Goal: Transaction & Acquisition: Purchase product/service

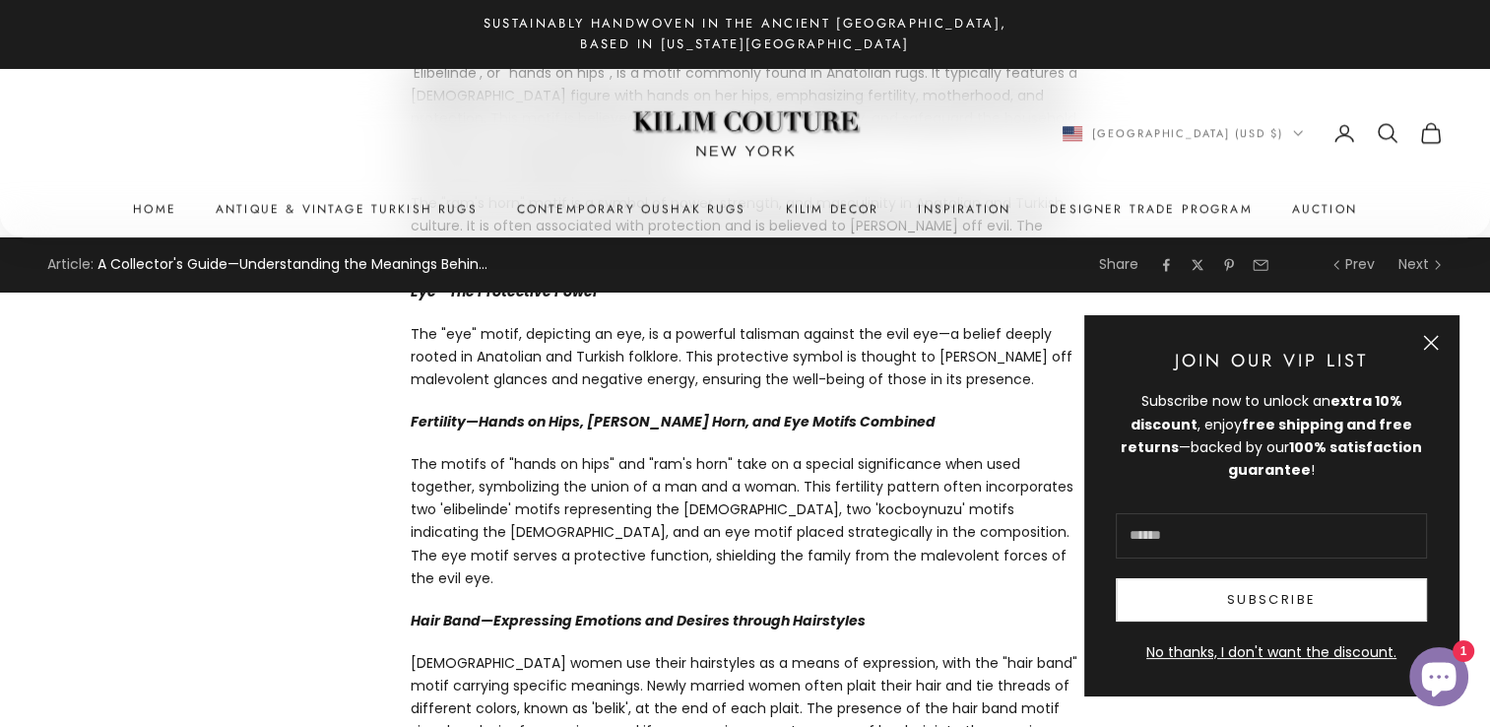
scroll to position [1911, 0]
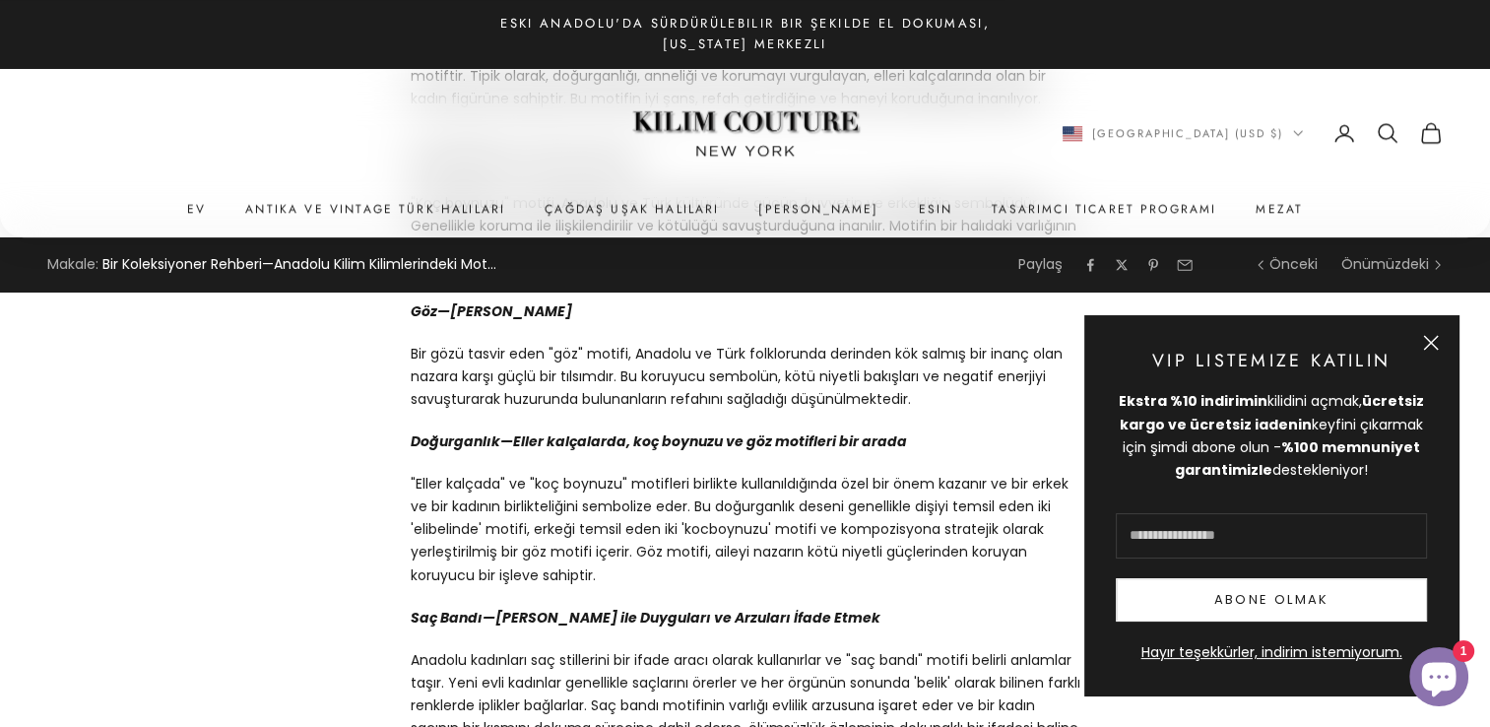
click at [1426, 339] on button "Kapatmak" at bounding box center [1431, 343] width 16 height 16
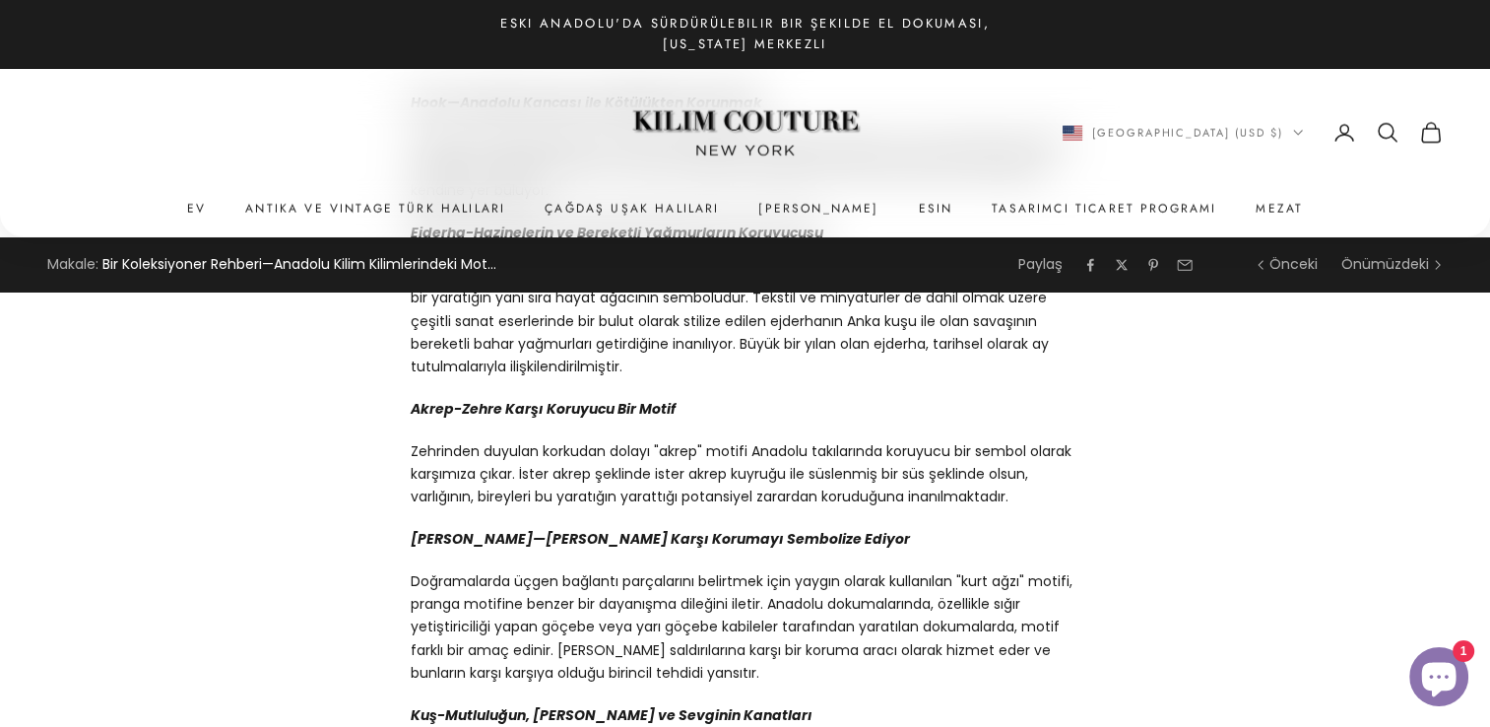
scroll to position [4078, 0]
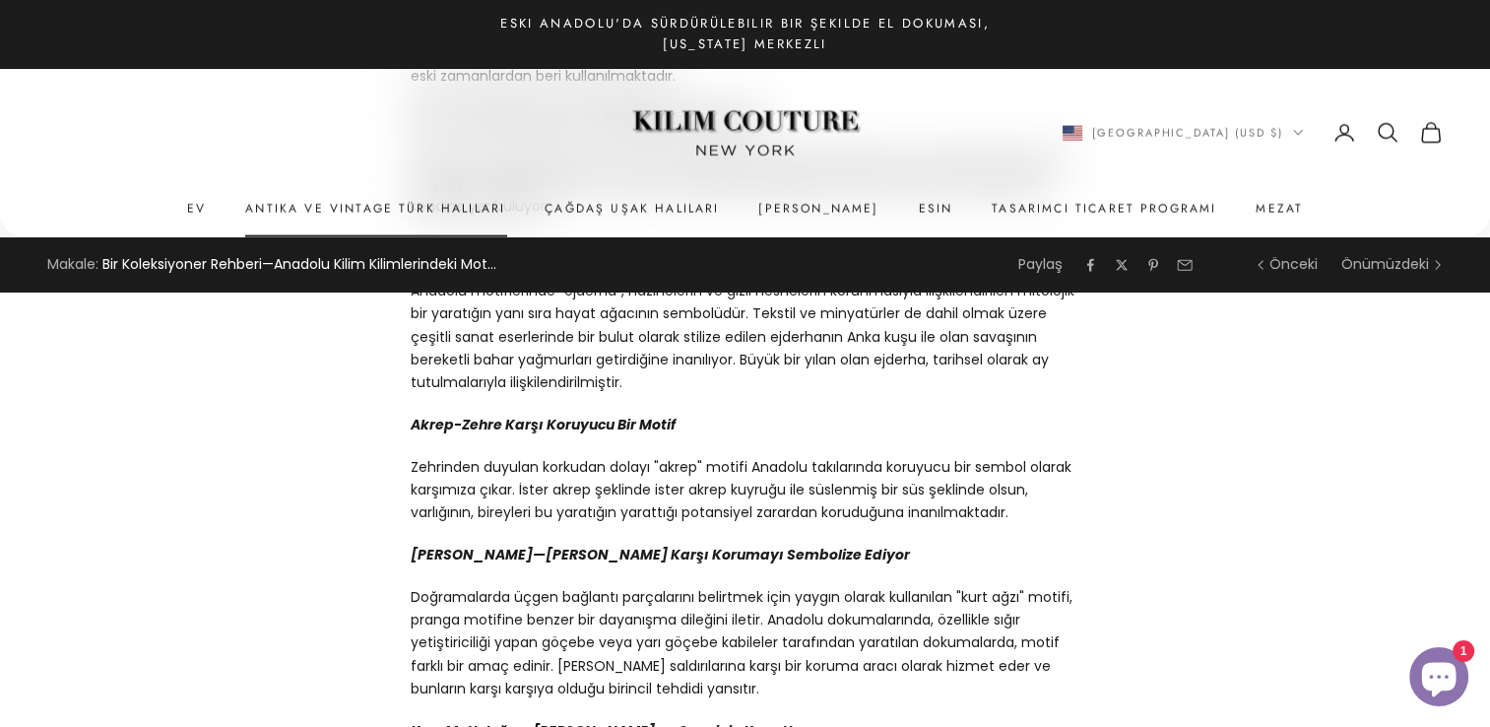
click at [401, 201] on link "Antika ve Vintage Türk Halıları" at bounding box center [375, 209] width 260 height 20
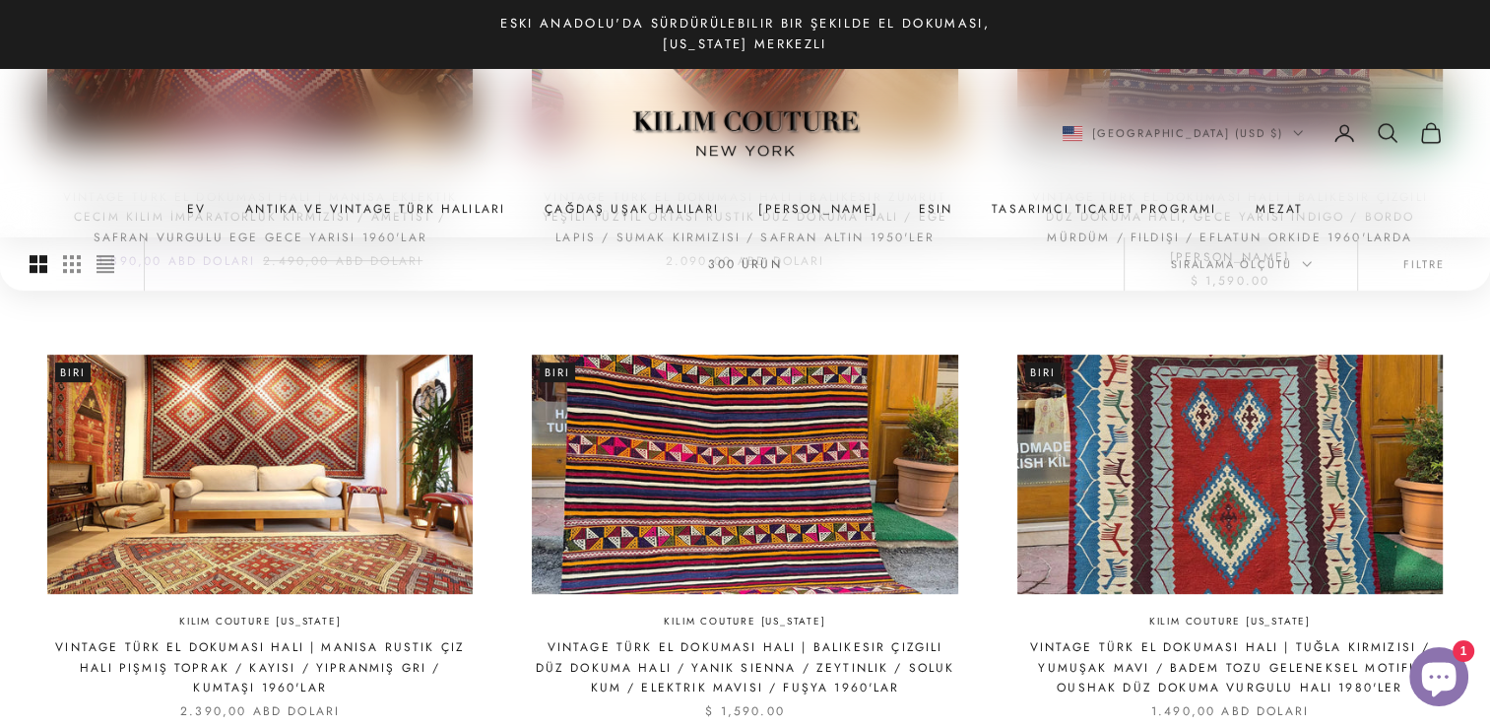
scroll to position [788, 0]
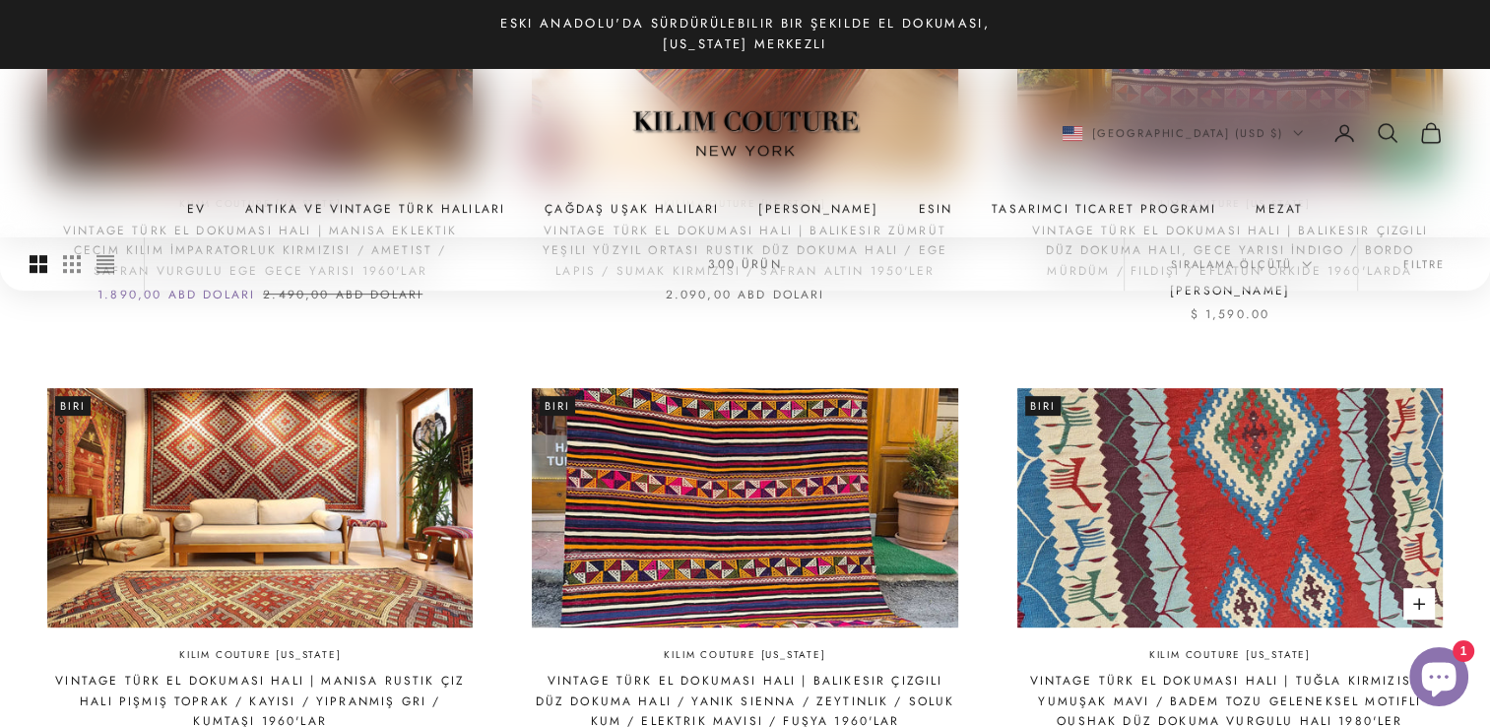
click at [1233, 521] on img at bounding box center [1231, 507] width 426 height 239
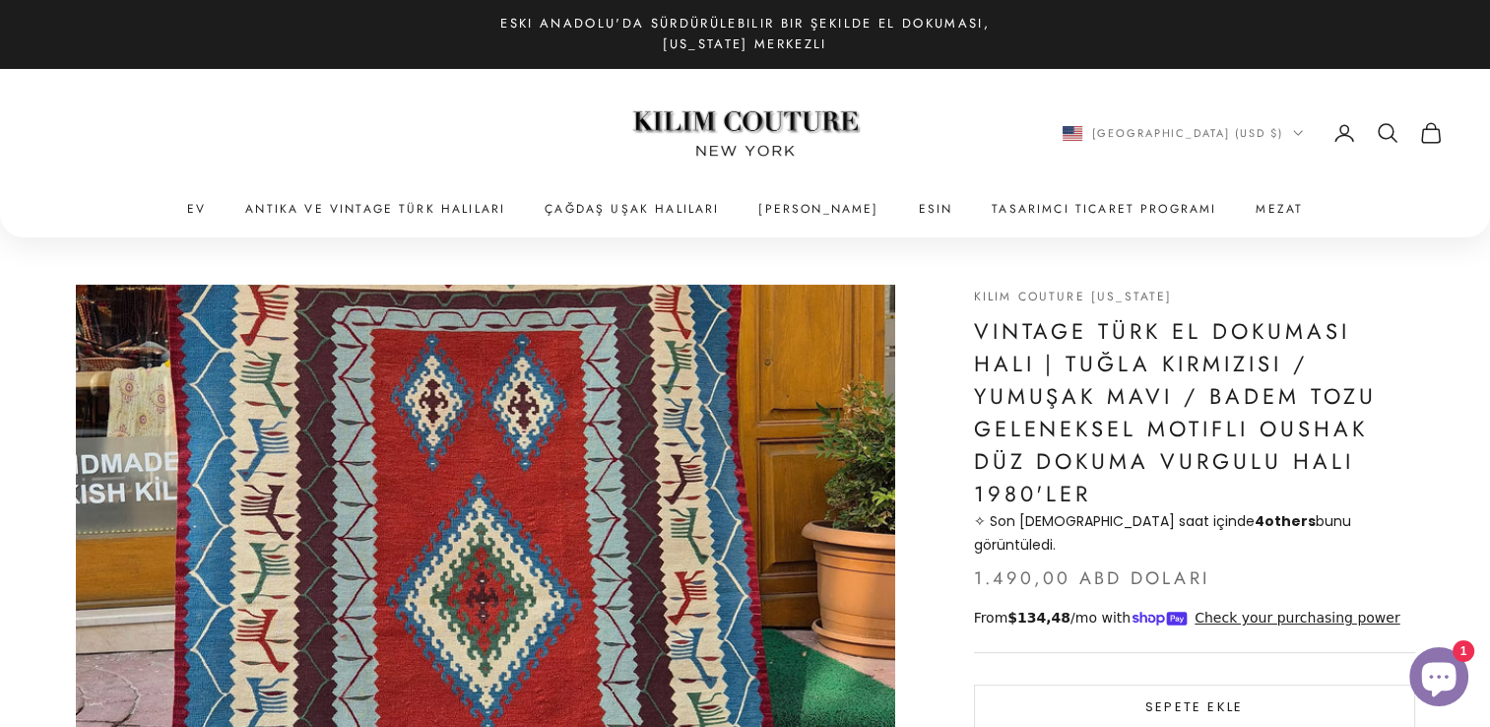
click at [836, 468] on img "Öğe 1 / 8" at bounding box center [486, 515] width 820 height 461
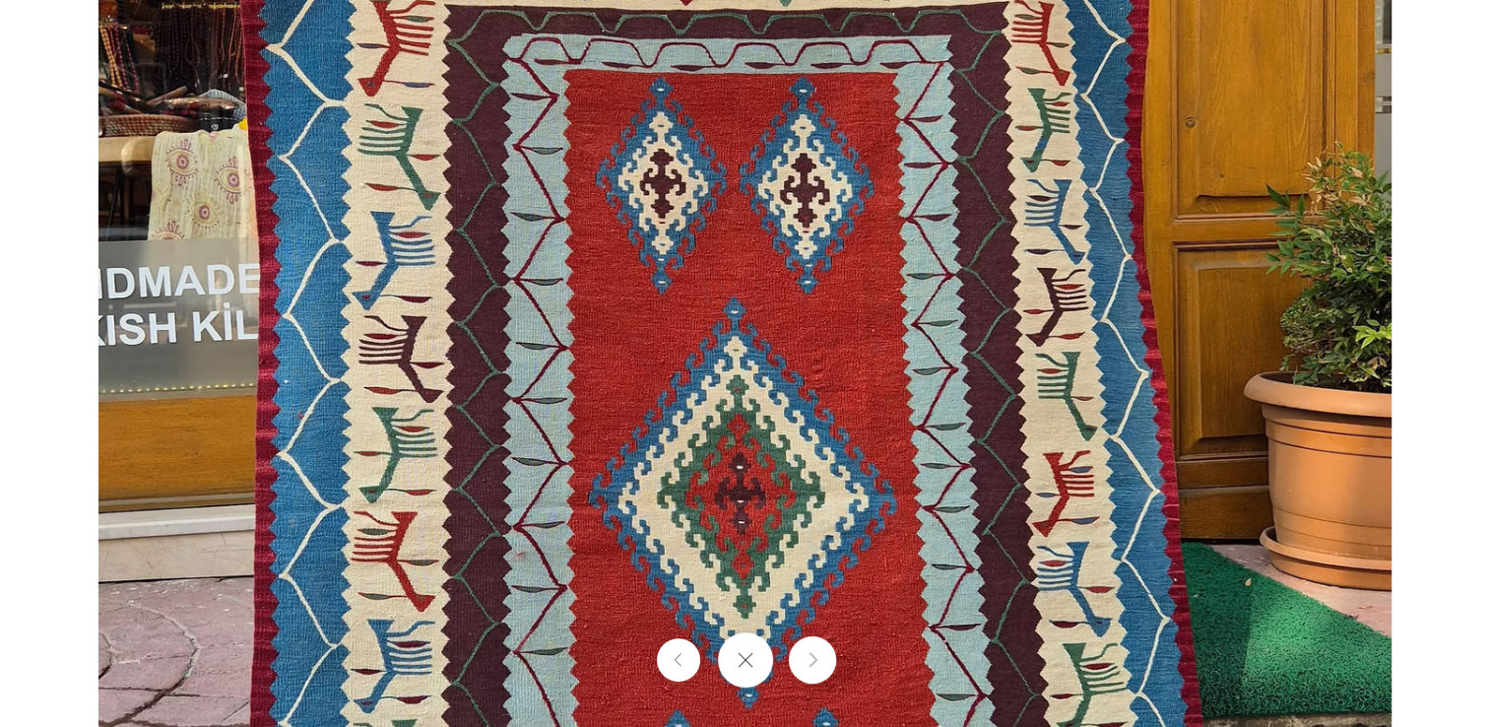
click at [808, 666] on icon "Önümüzdeki" at bounding box center [812, 660] width 13 height 15
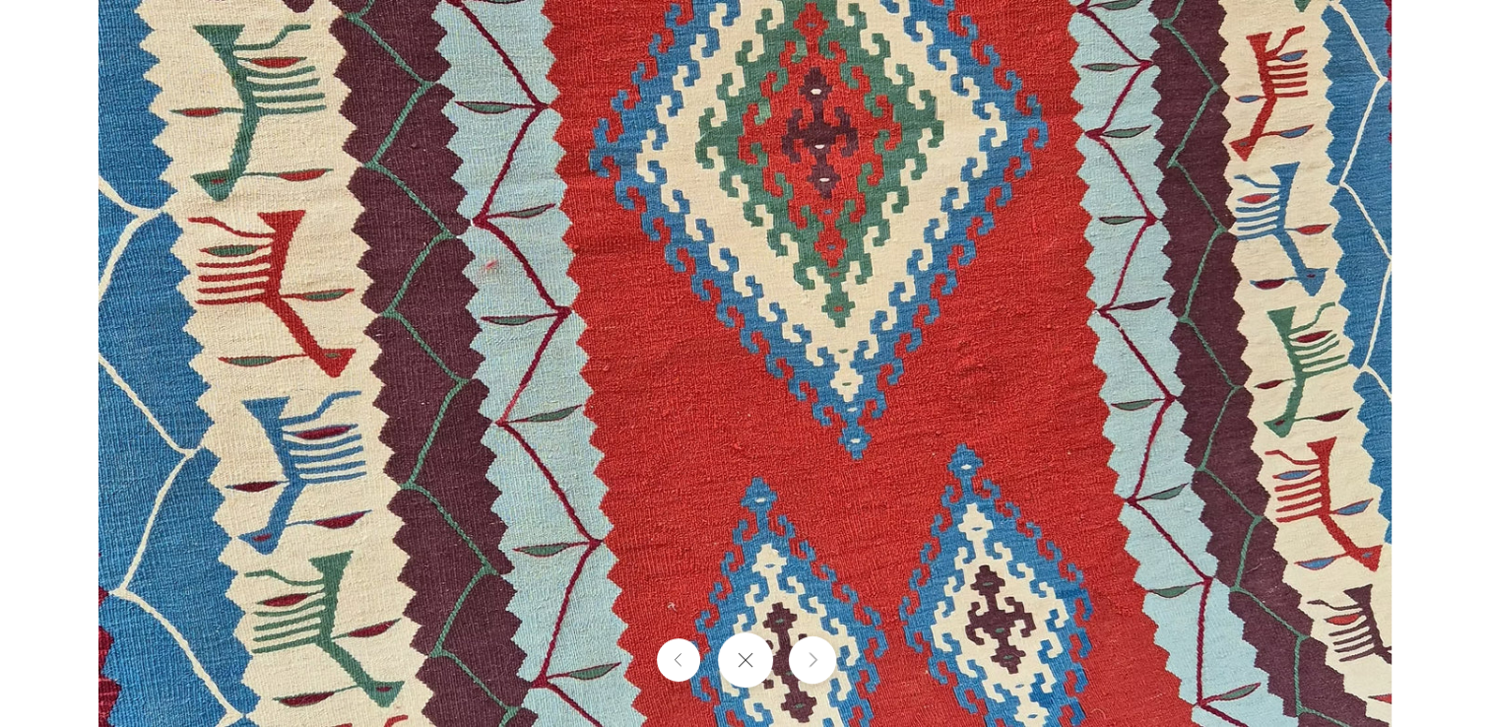
click at [806, 656] on icon "Önümüzdeki" at bounding box center [812, 660] width 13 height 15
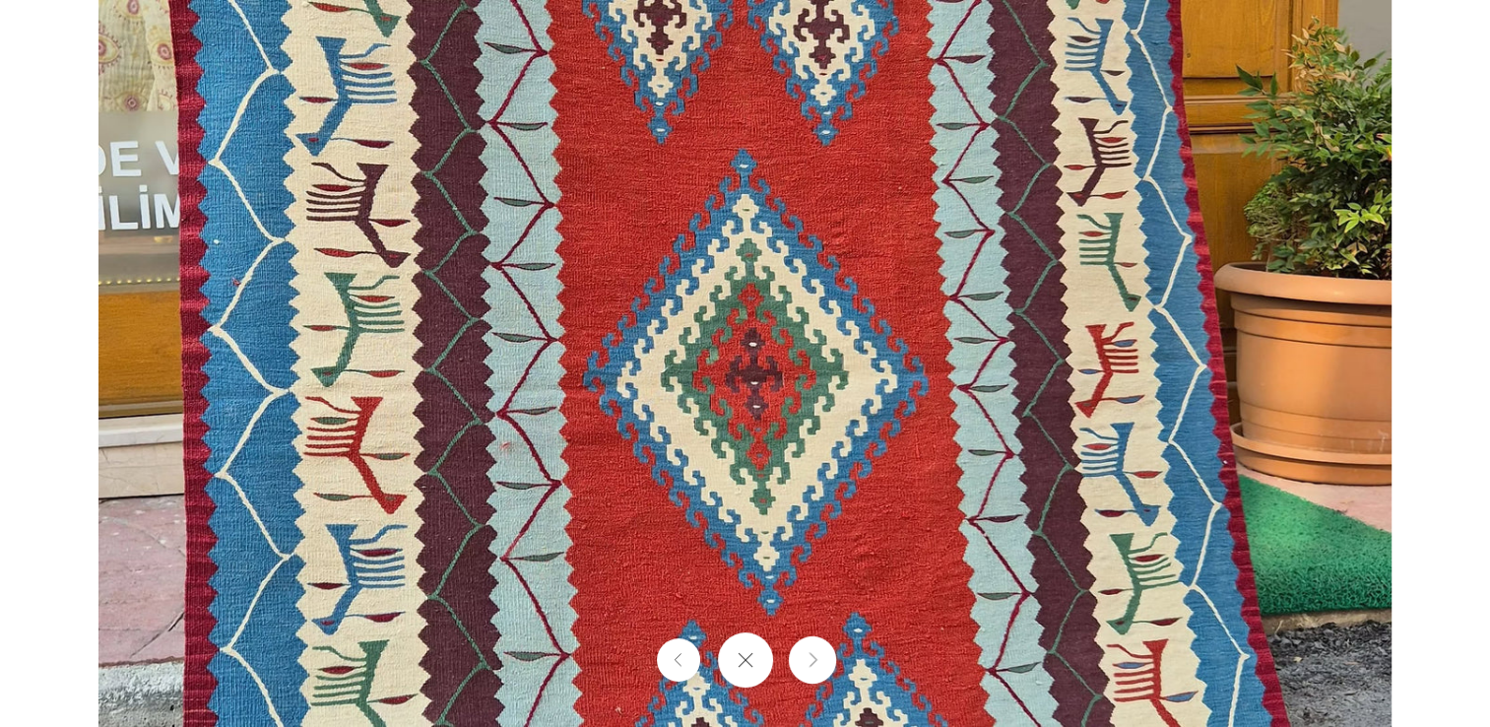
click at [806, 656] on icon "Önümüzdeki" at bounding box center [812, 660] width 13 height 15
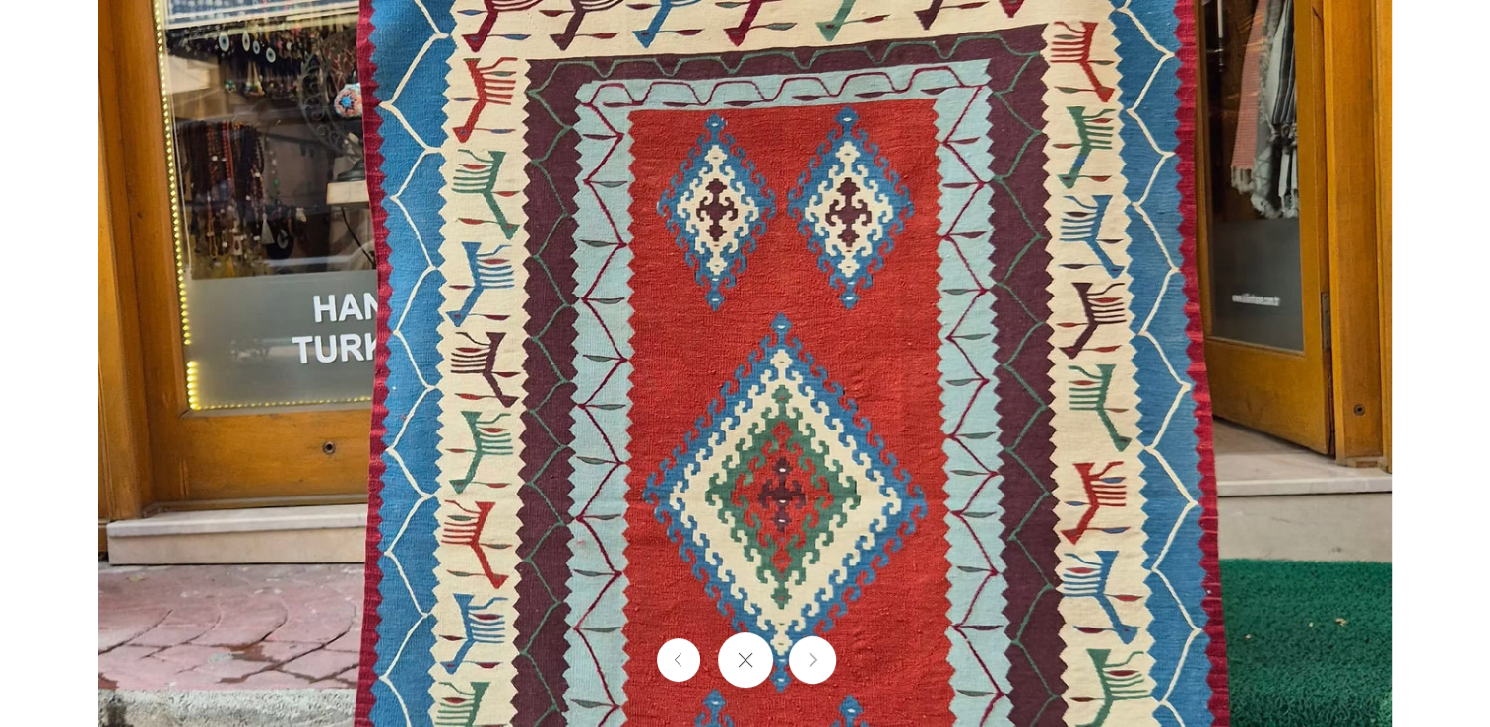
click at [806, 656] on icon "Önümüzdeki" at bounding box center [812, 660] width 13 height 15
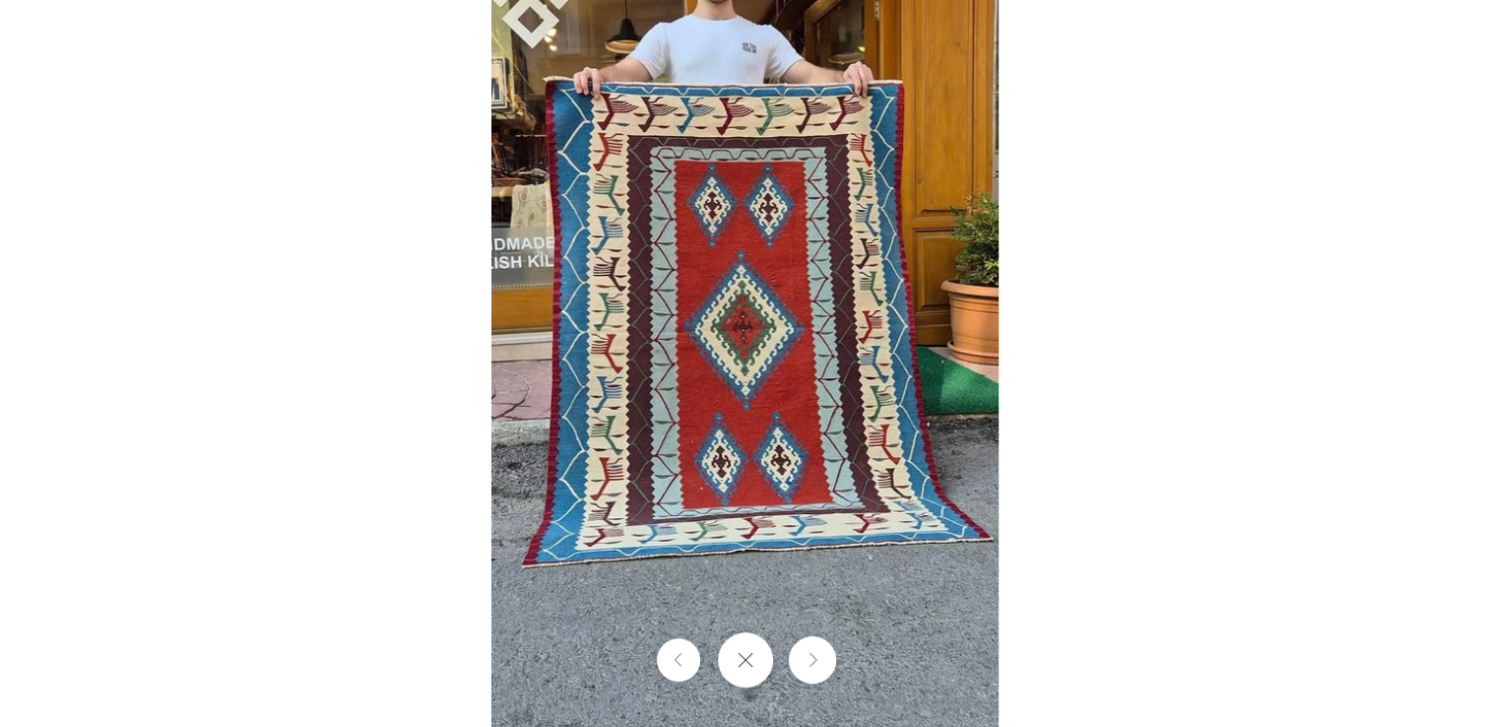
click at [806, 656] on icon "Önümüzdeki" at bounding box center [812, 660] width 13 height 15
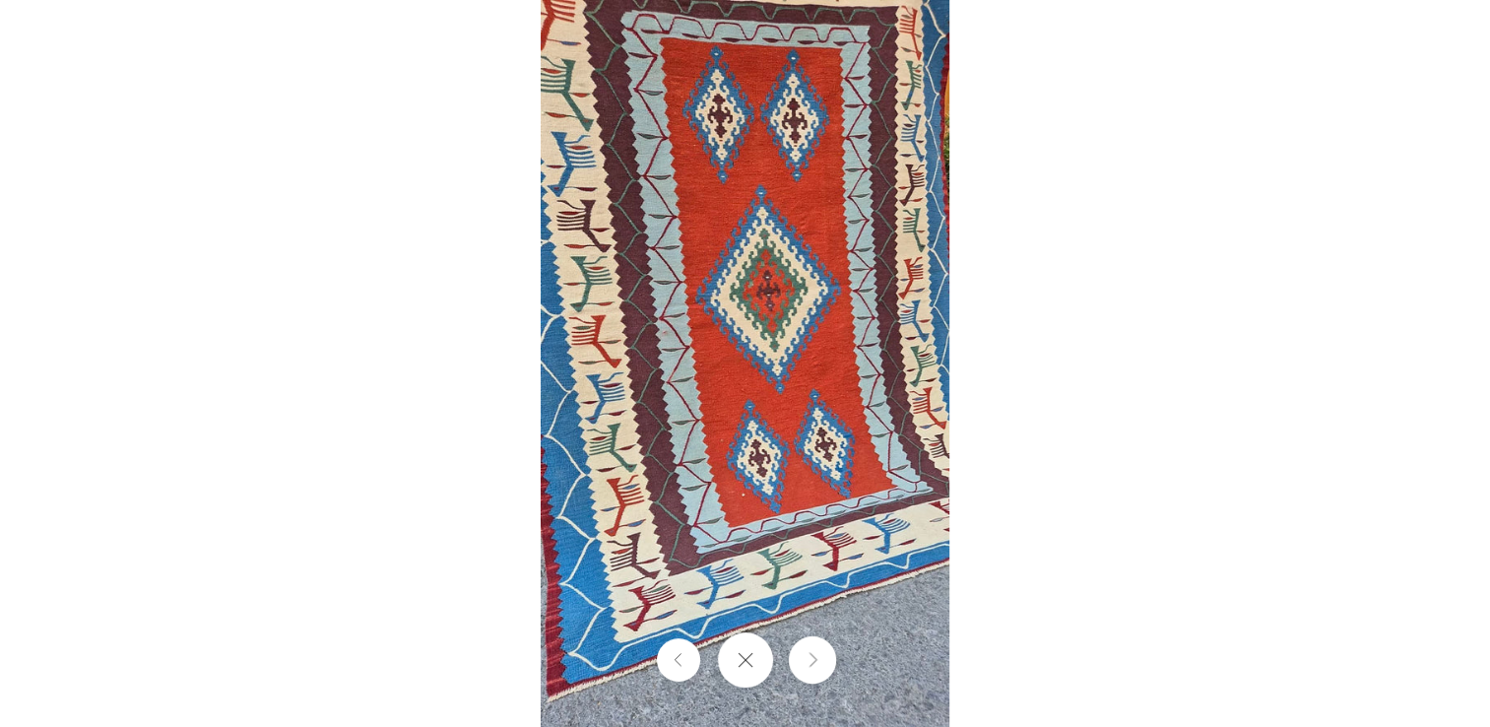
click at [806, 656] on icon "Önümüzdeki" at bounding box center [812, 660] width 13 height 15
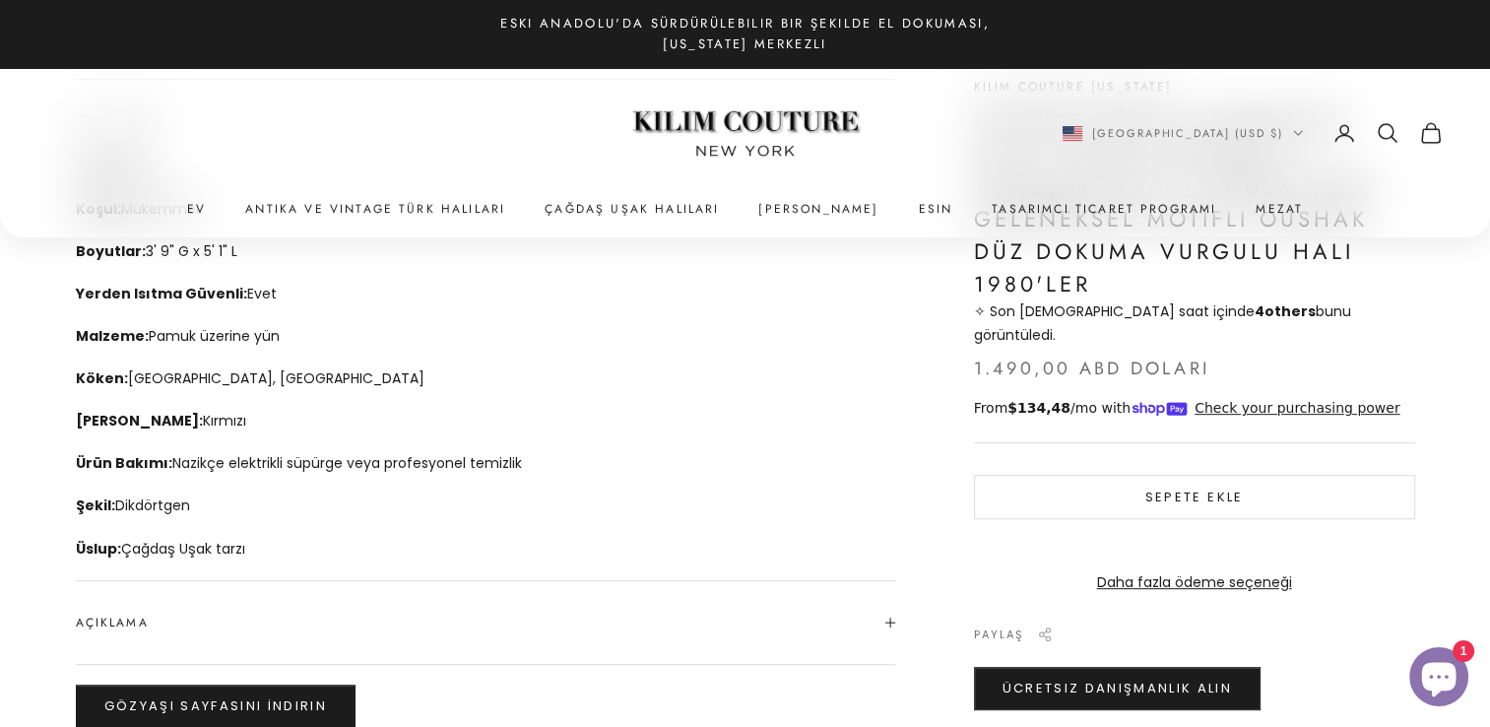
scroll to position [788, 0]
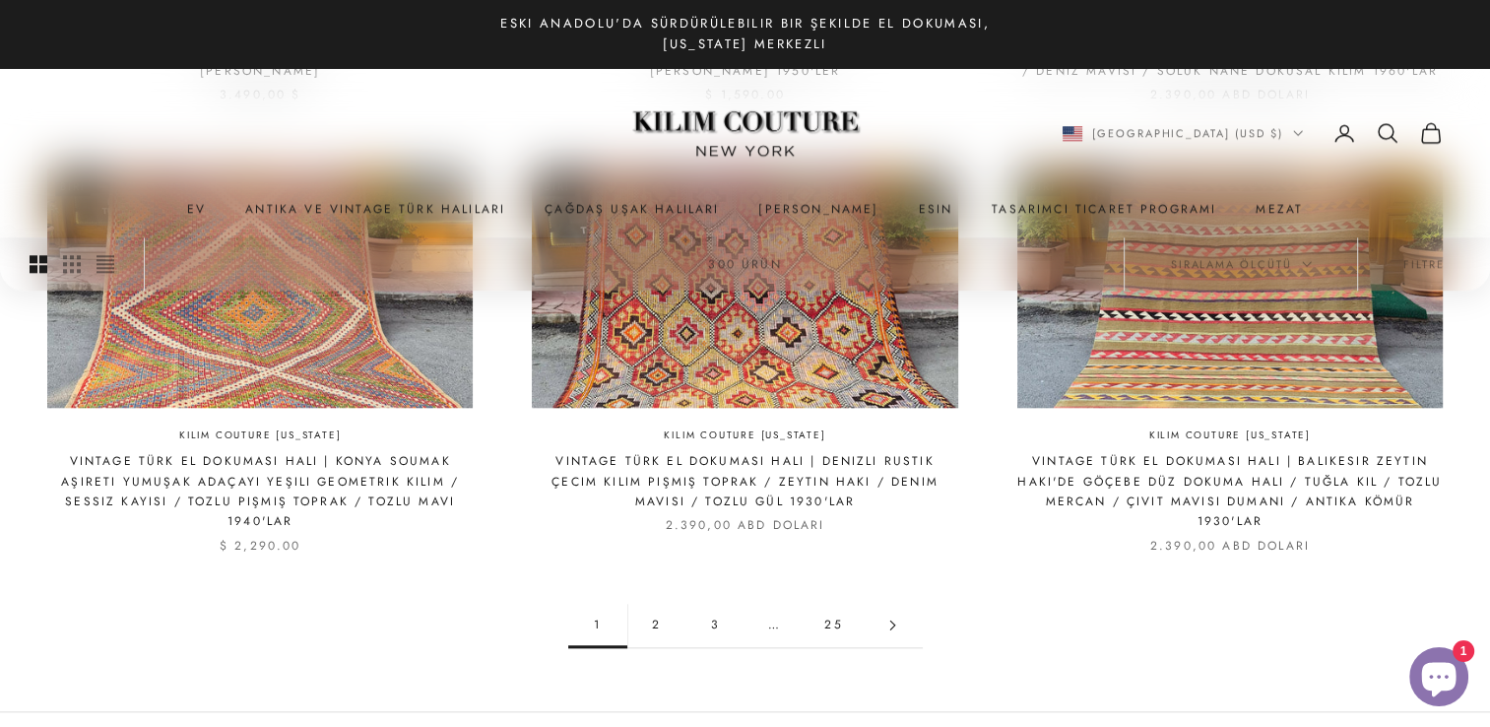
scroll to position [1872, 0]
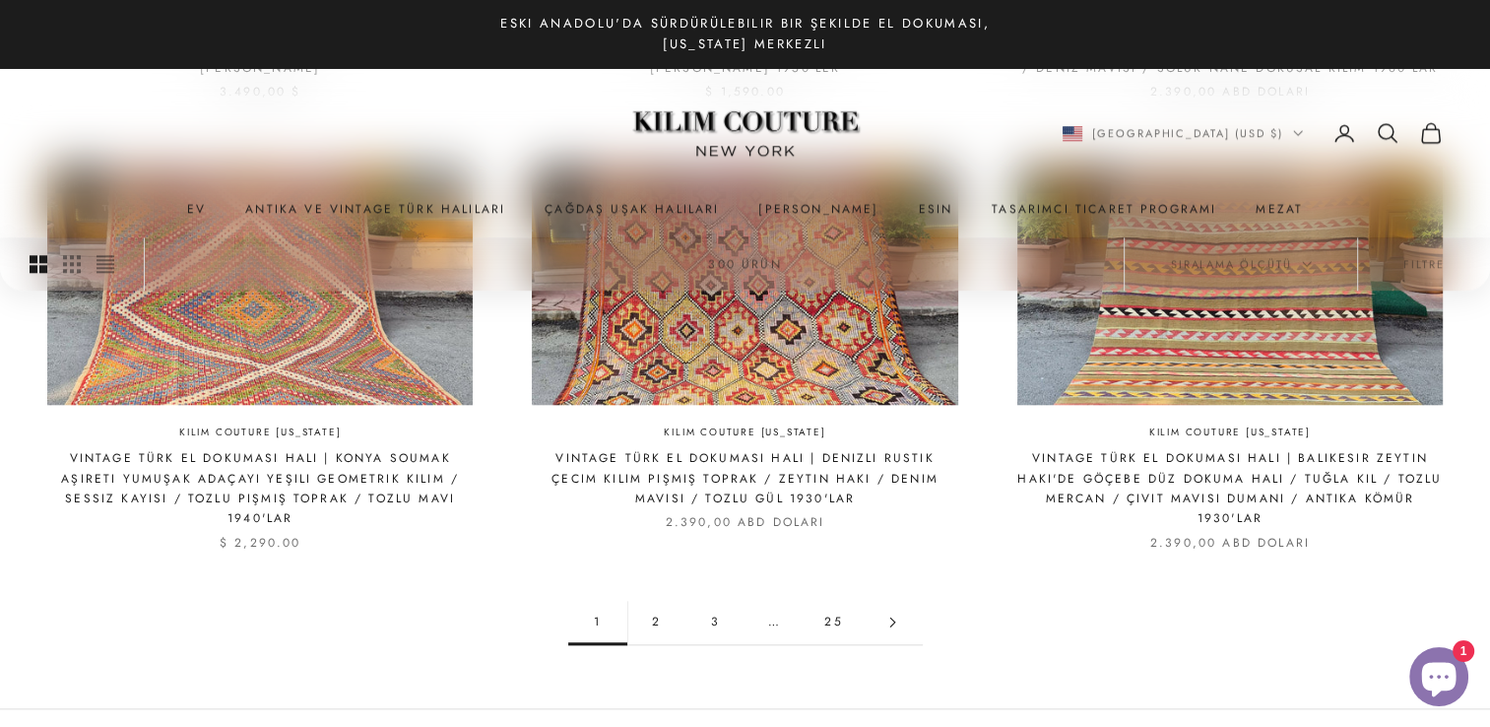
click at [656, 611] on link "2" at bounding box center [656, 622] width 59 height 44
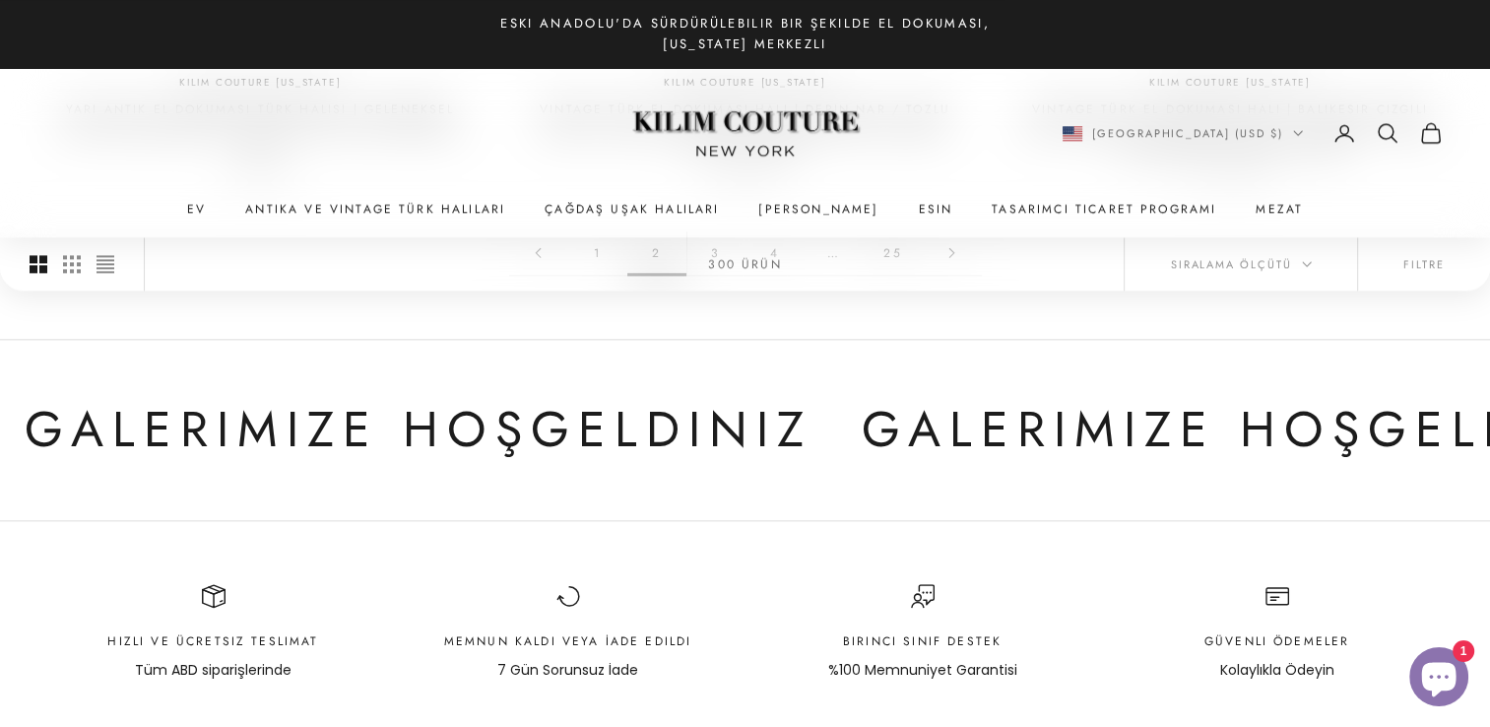
scroll to position [2167, 0]
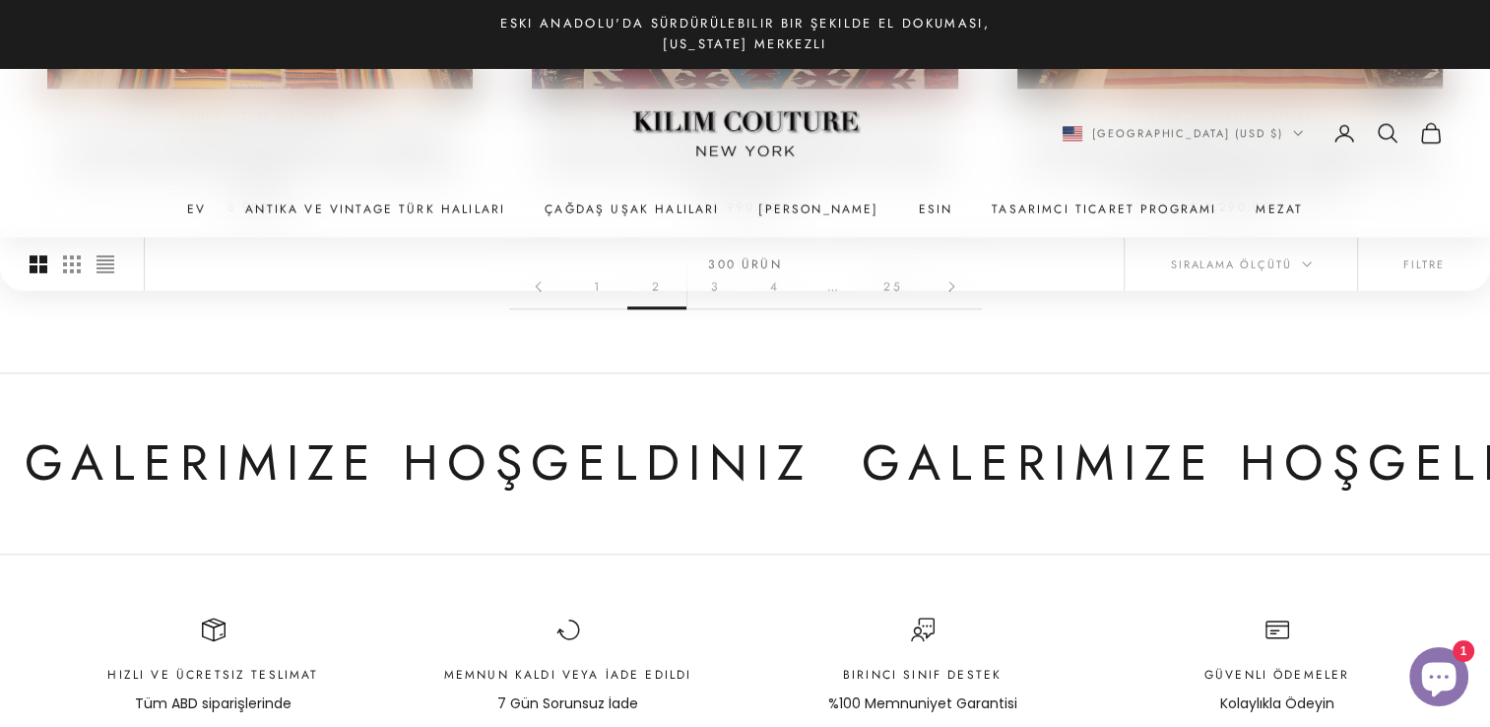
click at [857, 423] on p "Galerimize Hoşgeldiniz" at bounding box center [1251, 464] width 788 height 82
click at [671, 213] on link "Çağdaş Uşak Halıları" at bounding box center [632, 209] width 174 height 20
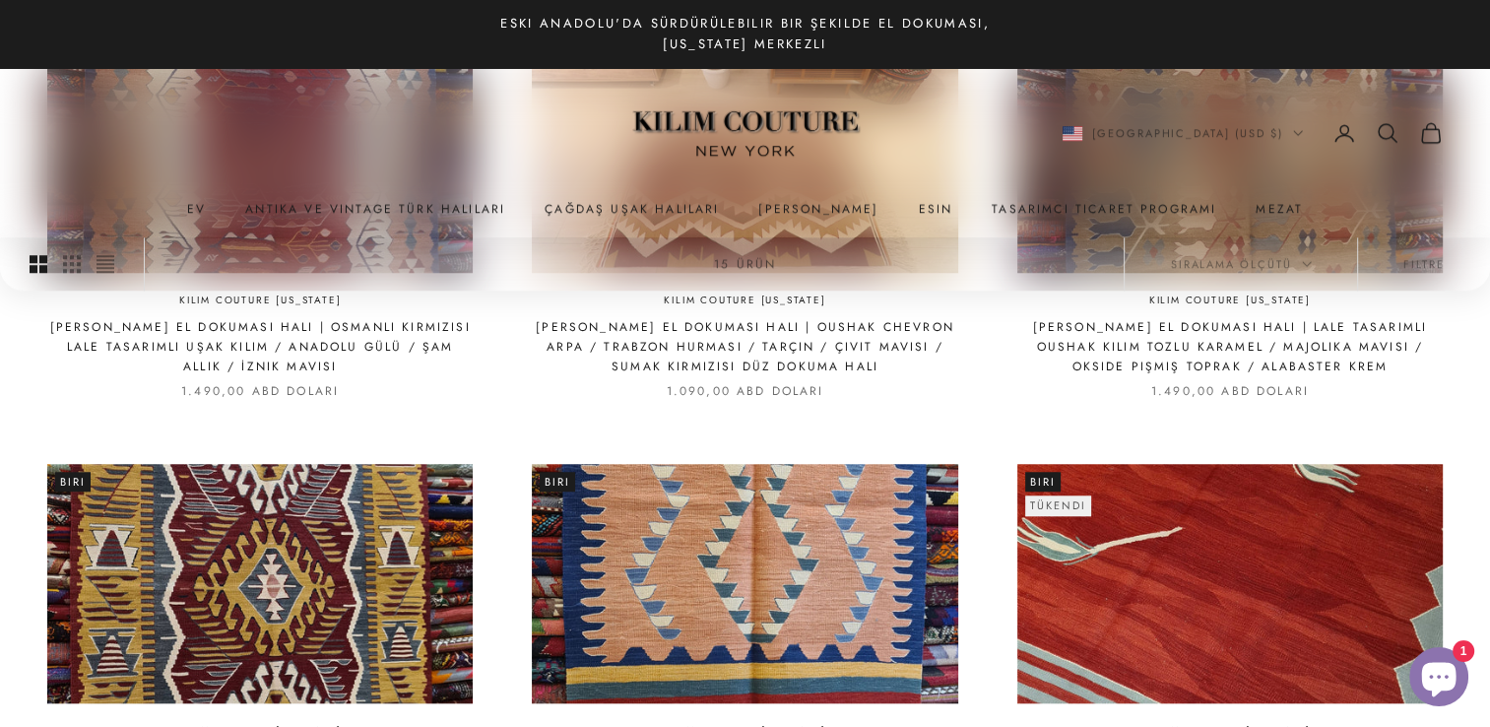
scroll to position [1675, 0]
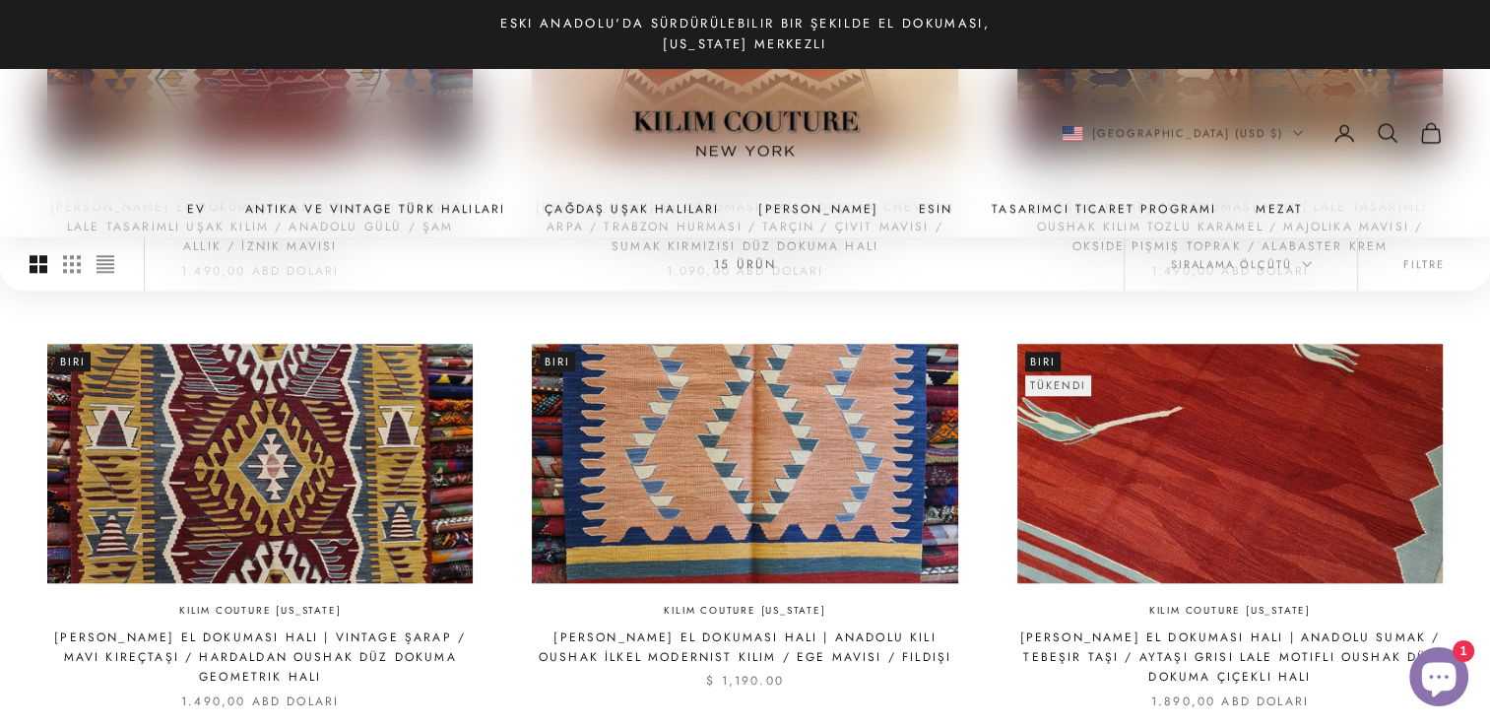
click at [1232, 506] on img at bounding box center [1231, 463] width 426 height 239
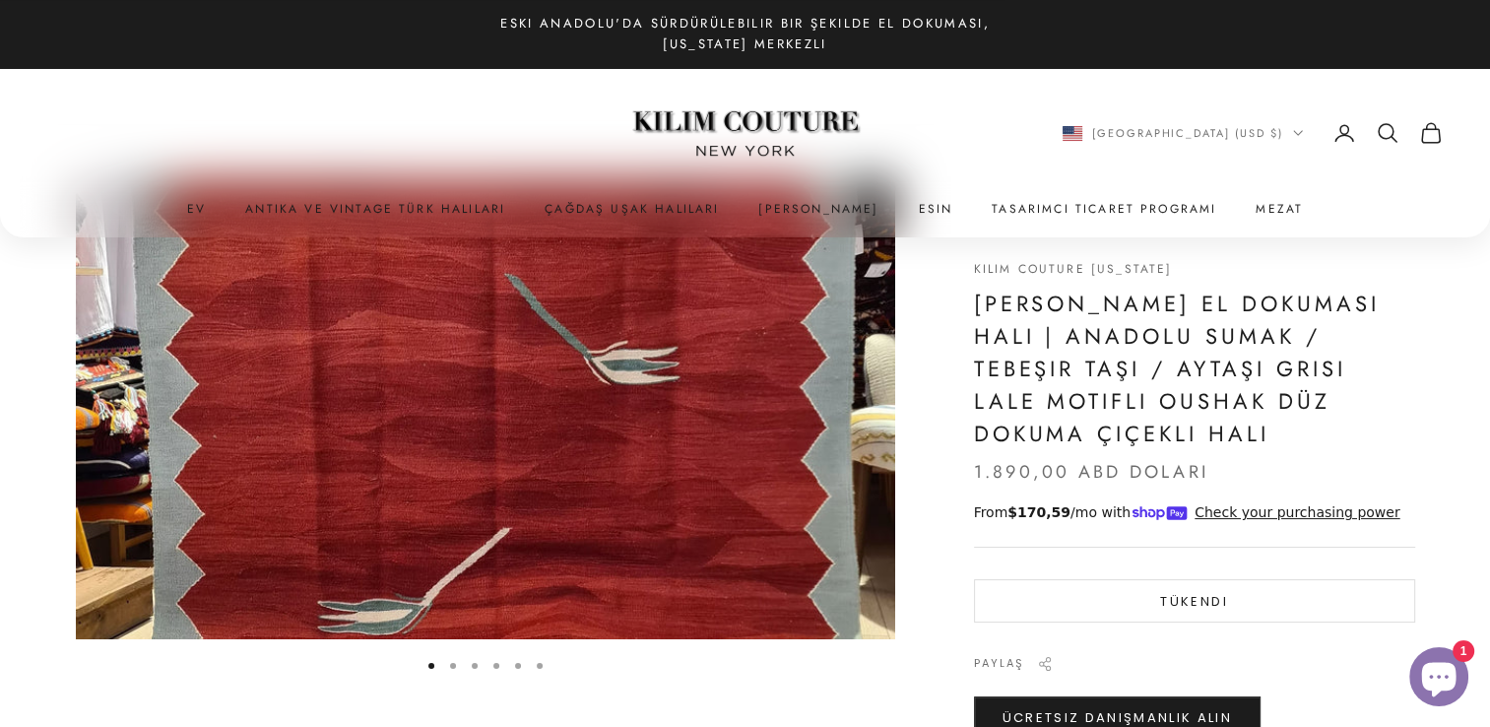
scroll to position [99, 0]
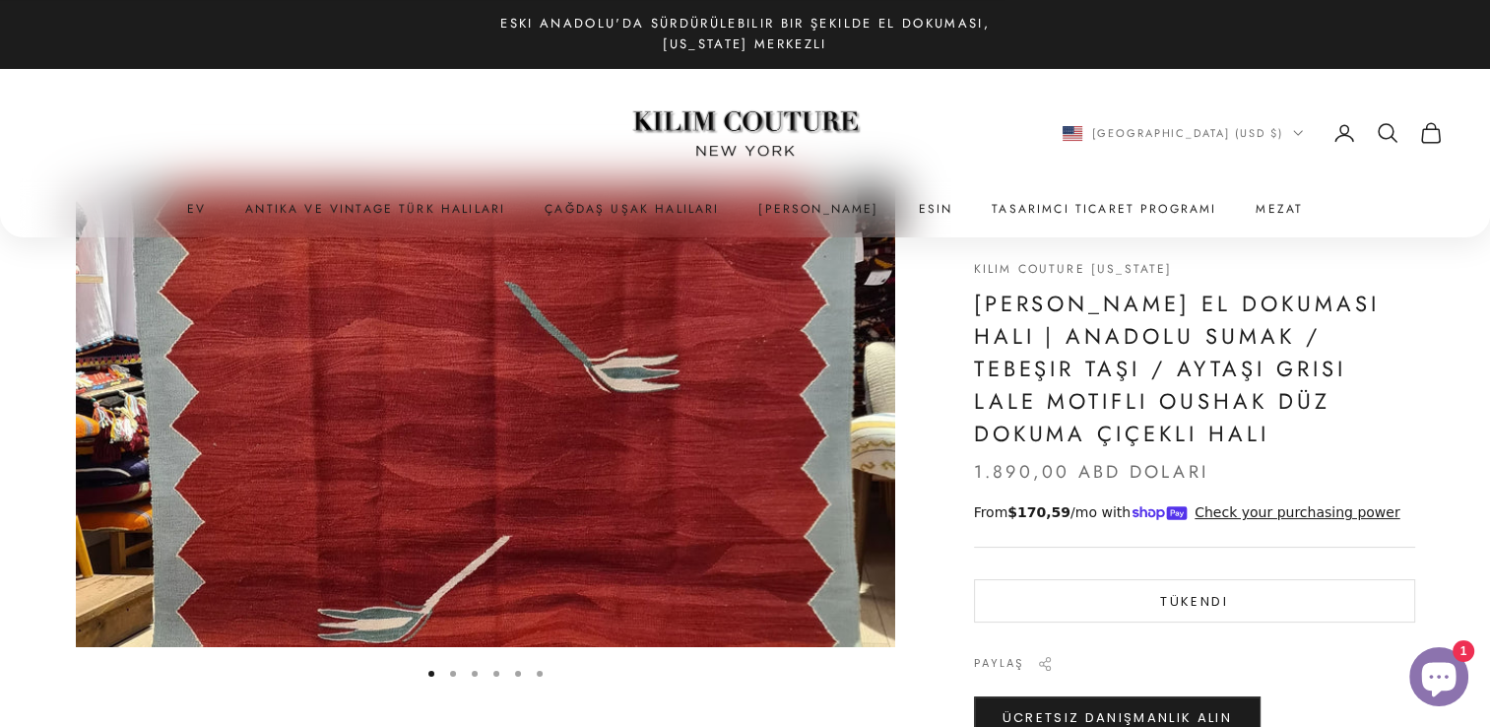
click at [856, 451] on img "Öğe 1 / 6" at bounding box center [486, 416] width 820 height 461
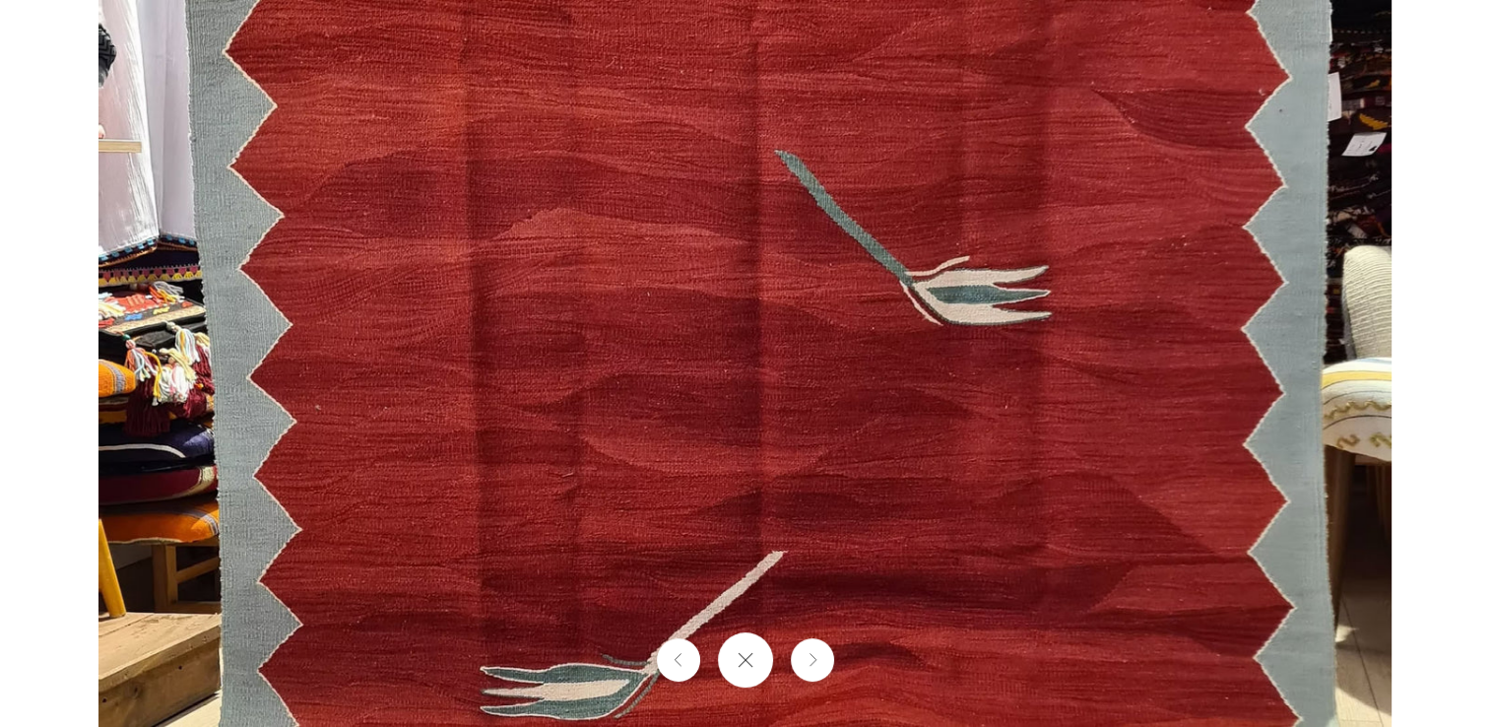
click at [1032, 403] on img at bounding box center [745, 363] width 1293 height 727
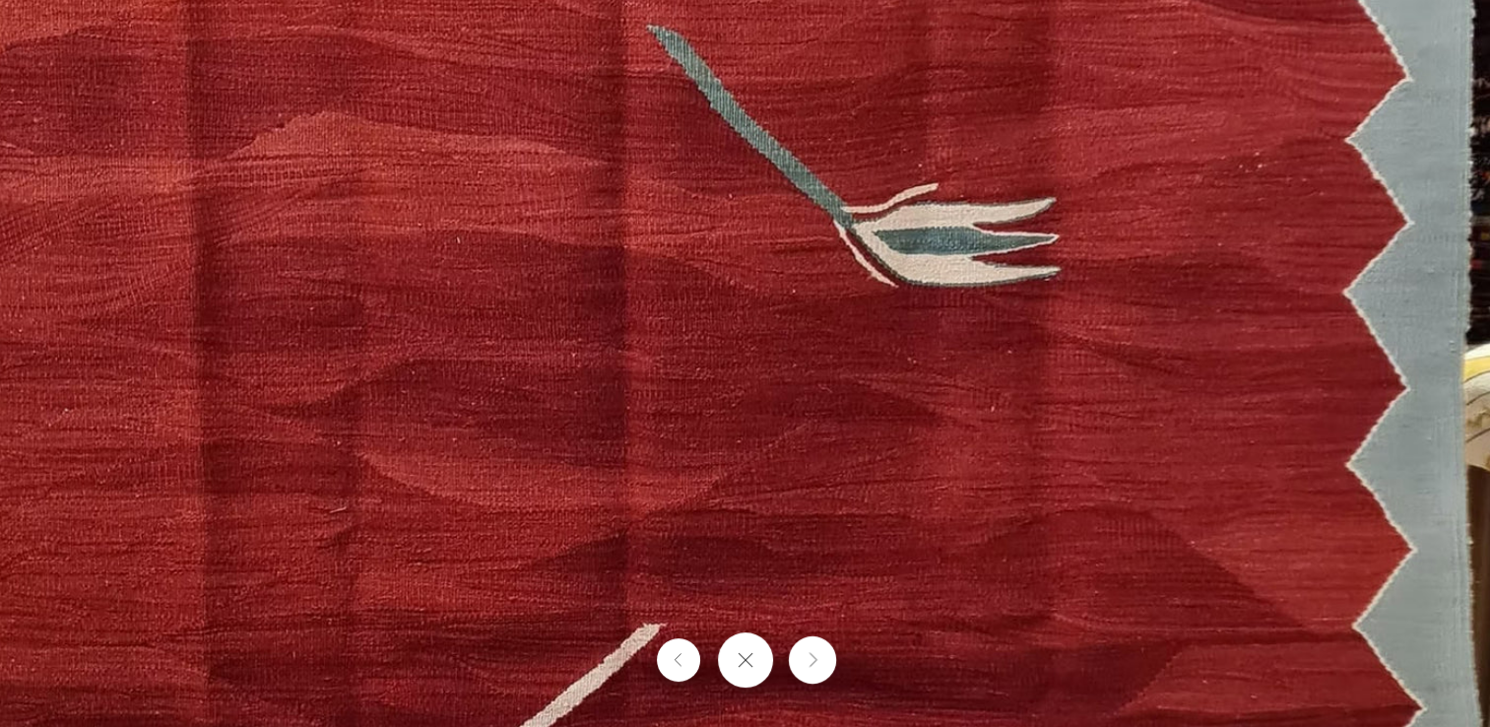
click at [822, 679] on button "Önümüzdeki" at bounding box center [811, 659] width 47 height 47
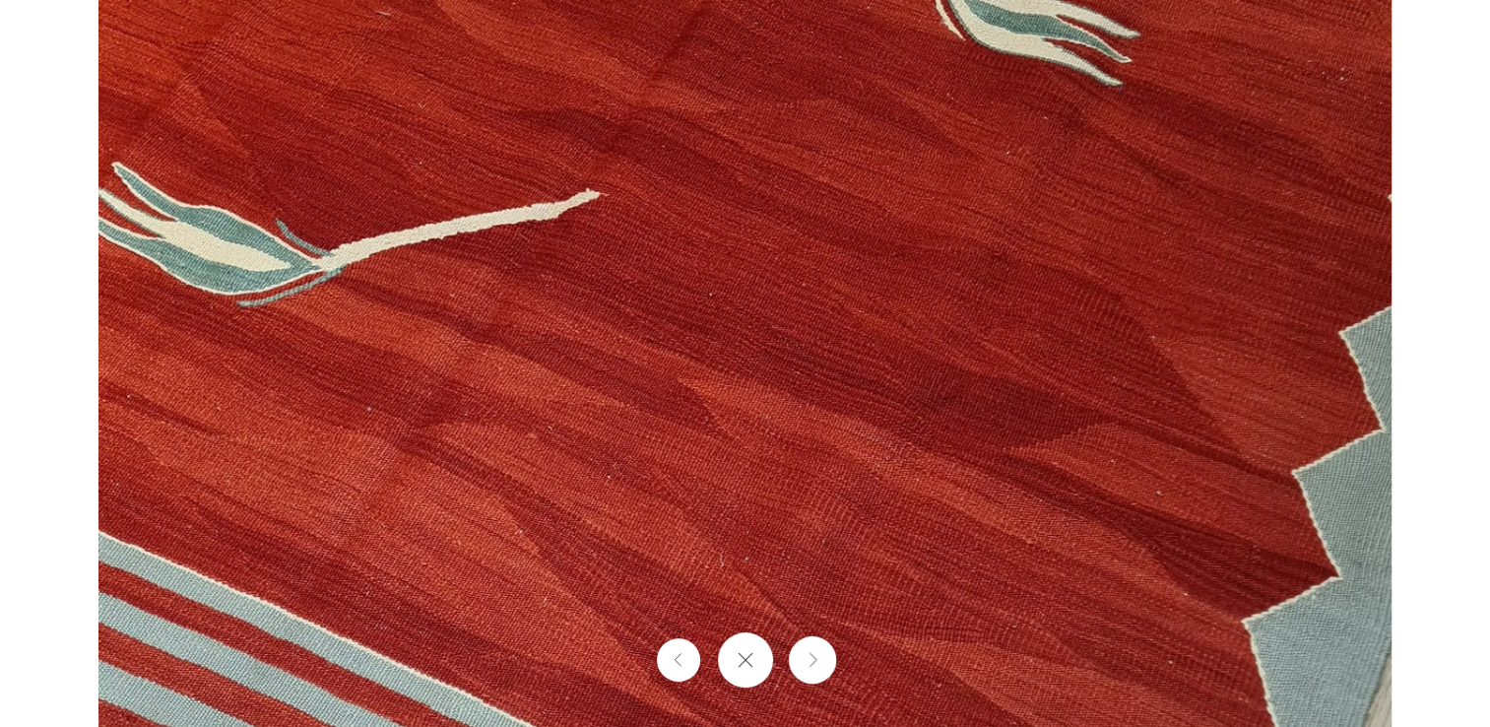
click at [823, 656] on button "Önümüzdeki" at bounding box center [811, 659] width 47 height 47
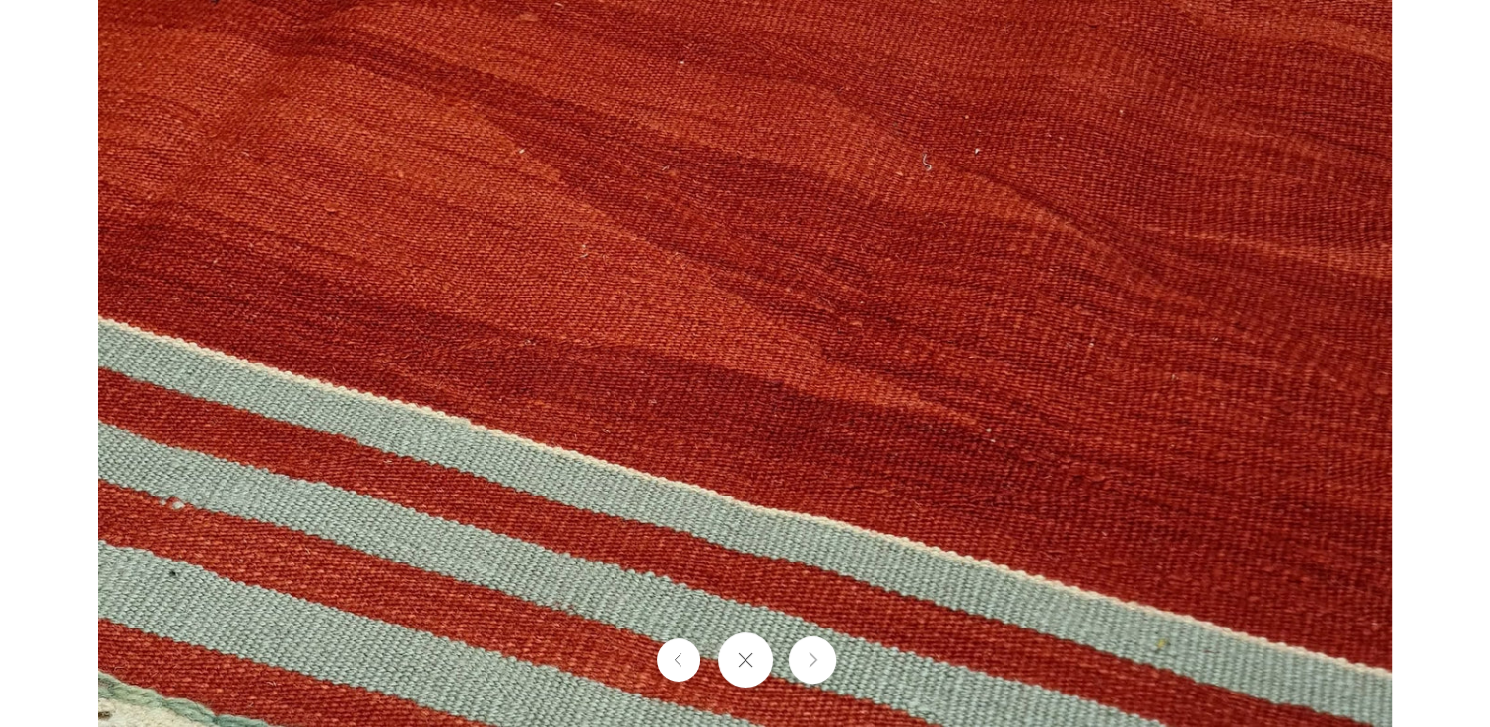
click at [823, 656] on button "Önümüzdeki" at bounding box center [811, 659] width 47 height 47
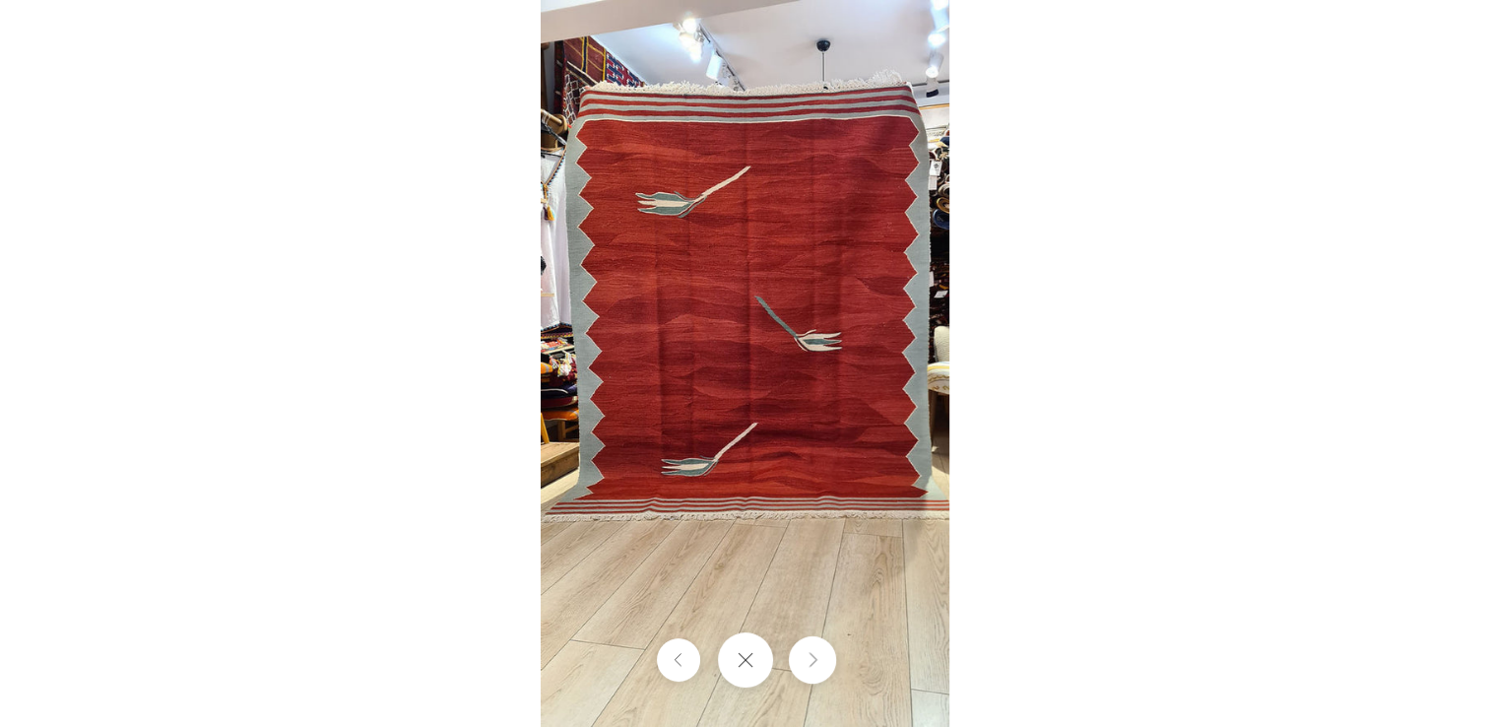
click at [821, 656] on button "Önümüzdeki" at bounding box center [811, 659] width 47 height 47
